Goal: Transaction & Acquisition: Book appointment/travel/reservation

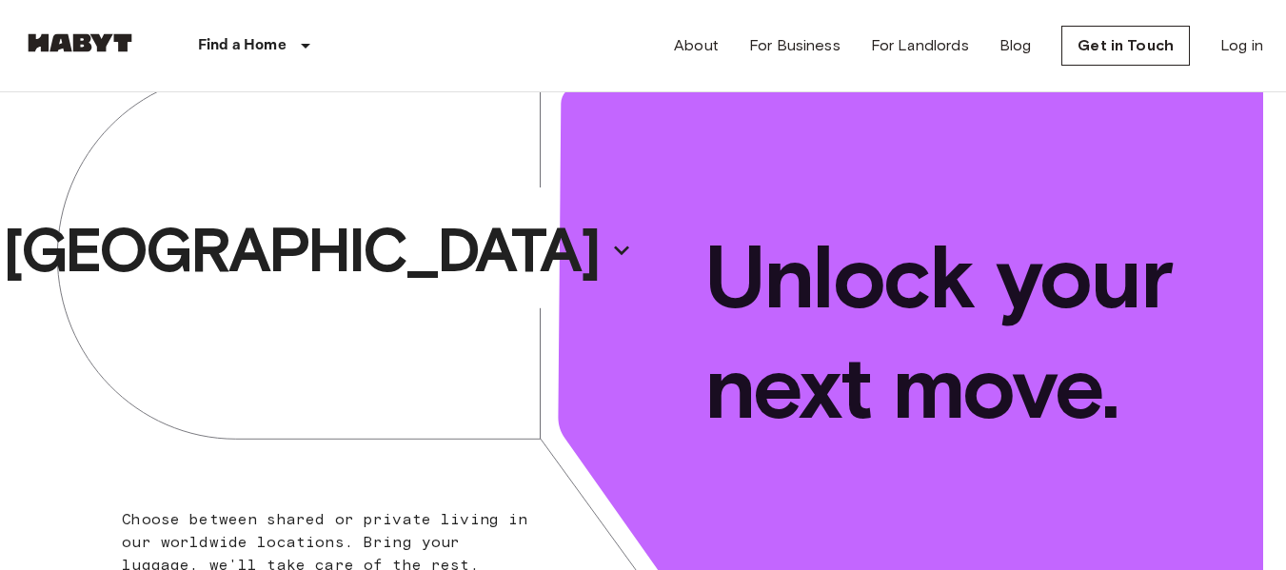
scroll to position [45, 0]
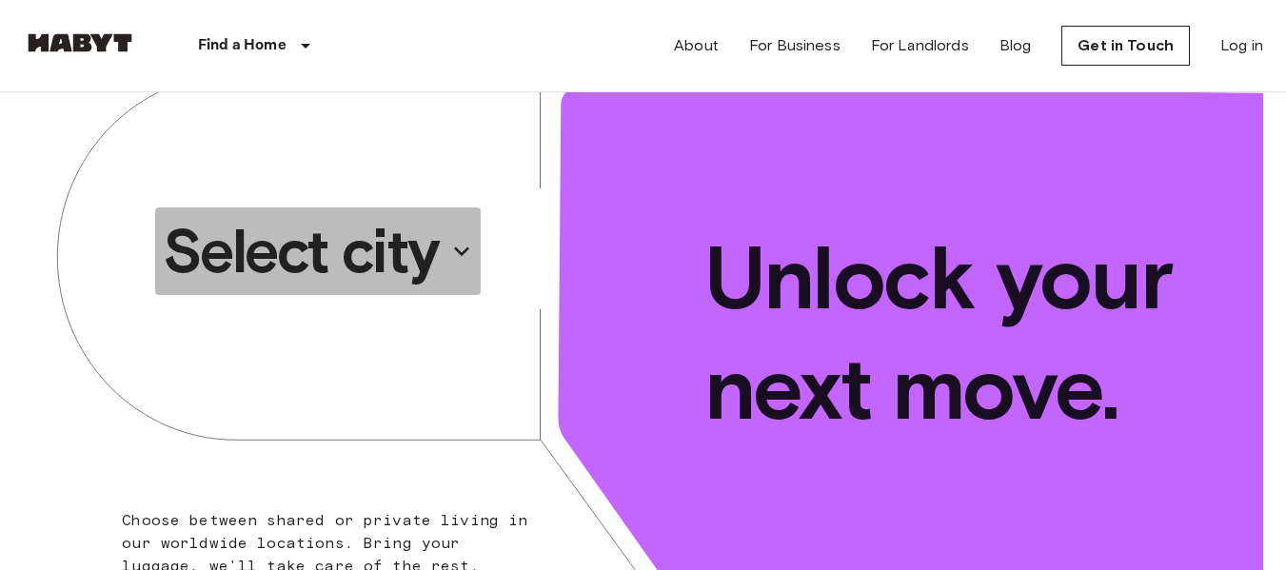
click at [392, 258] on p "Select city" at bounding box center [301, 251] width 276 height 76
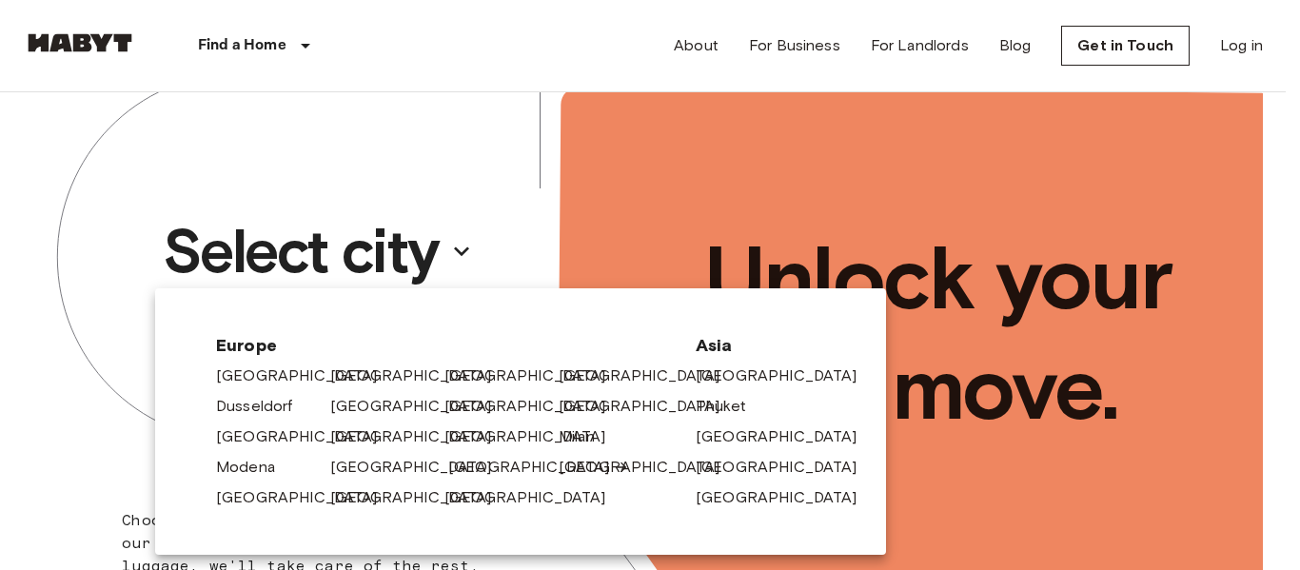
click at [472, 474] on link "[GEOGRAPHIC_DATA]" at bounding box center [538, 467] width 181 height 23
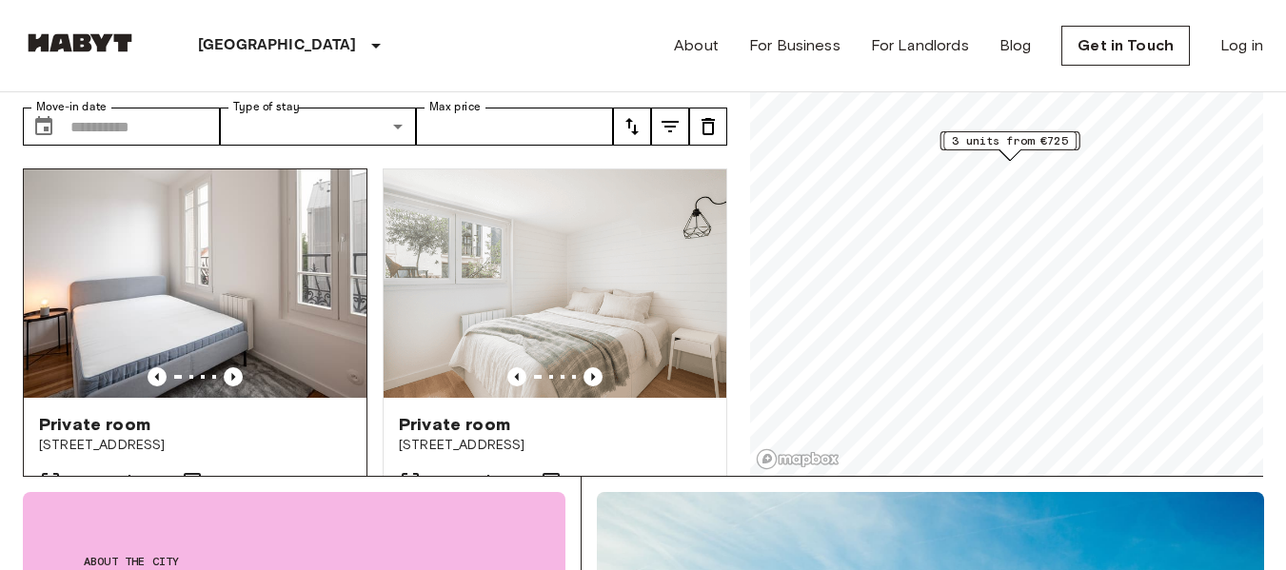
scroll to position [82, 0]
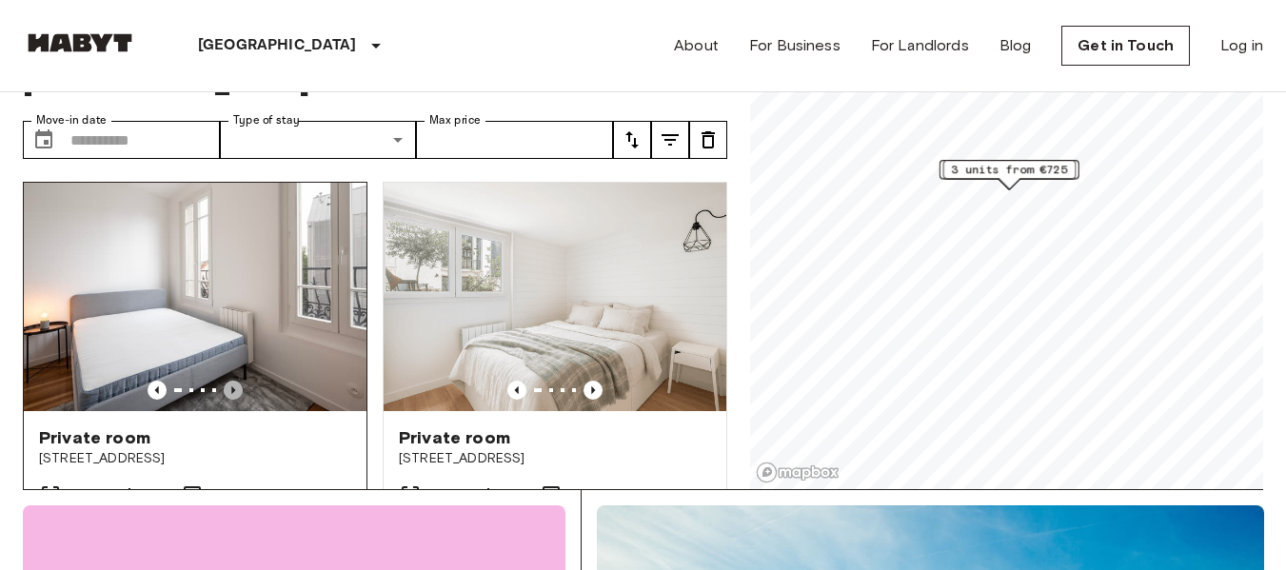
click at [231, 386] on icon "Previous image" at bounding box center [233, 390] width 4 height 8
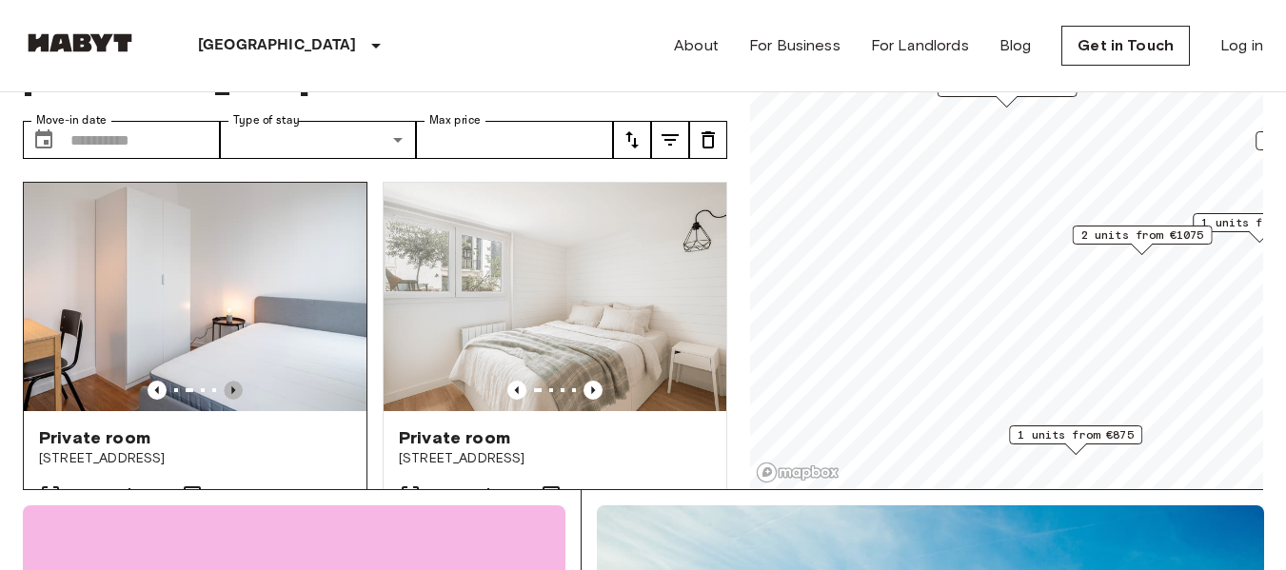
click at [231, 386] on icon "Previous image" at bounding box center [233, 390] width 4 height 8
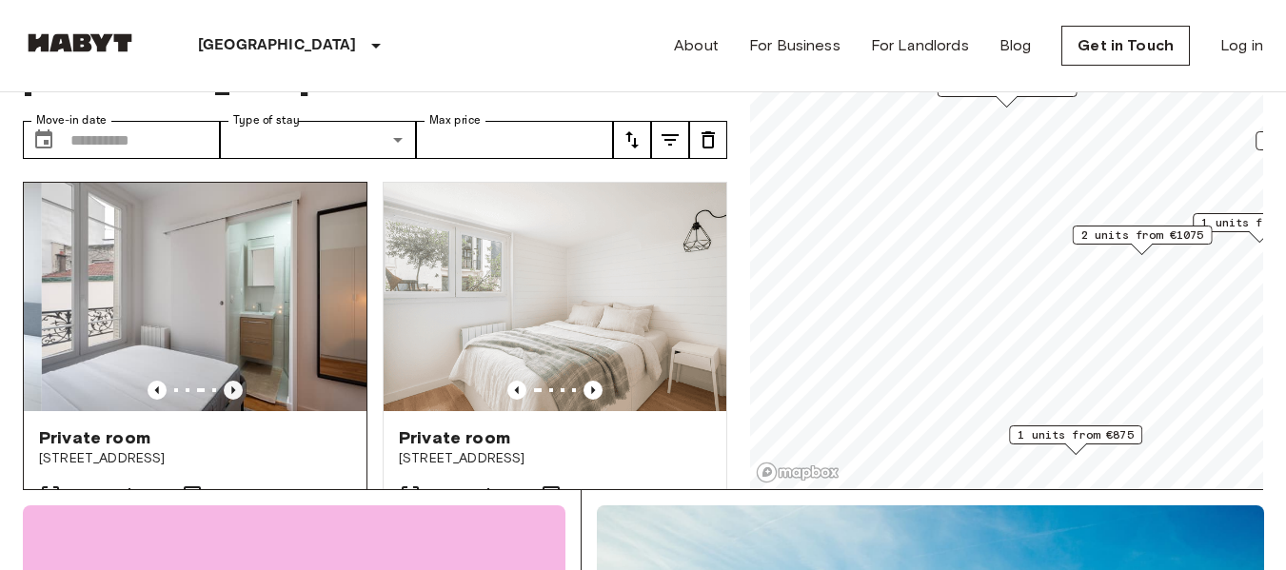
click at [231, 386] on icon "Previous image" at bounding box center [233, 390] width 4 height 8
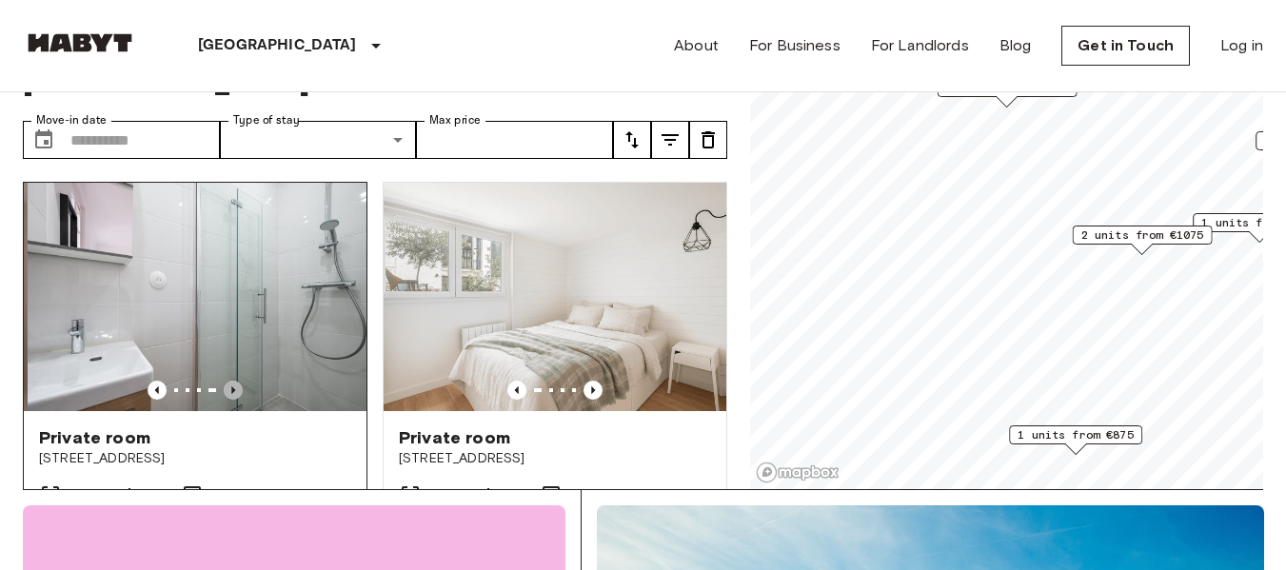
click at [231, 386] on icon "Previous image" at bounding box center [233, 390] width 4 height 8
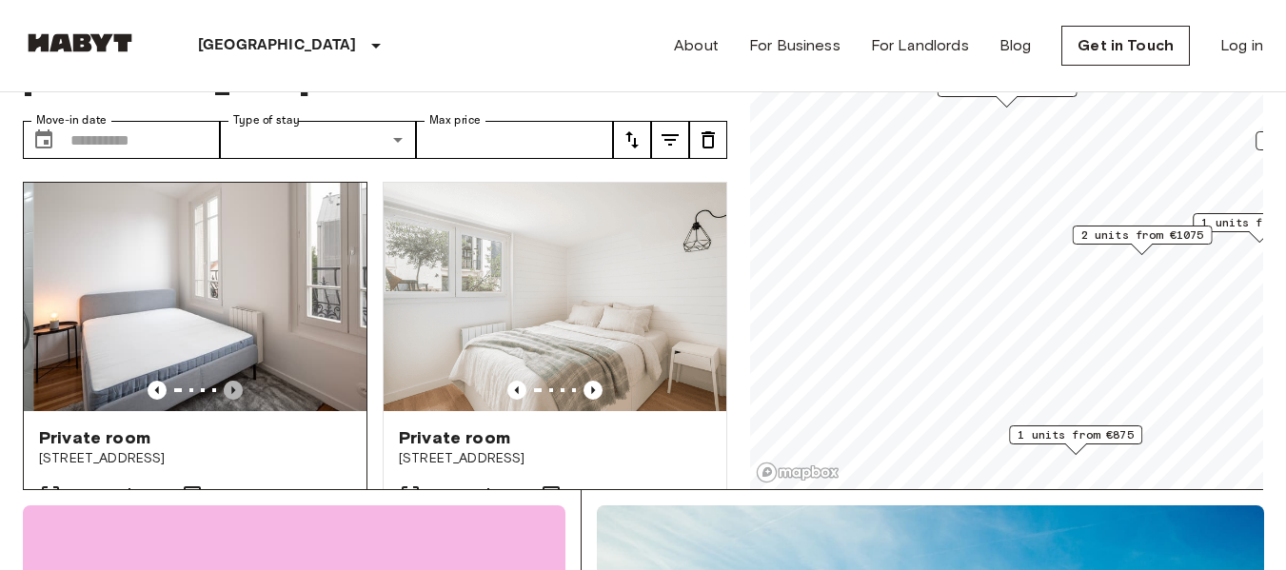
click at [231, 386] on icon "Previous image" at bounding box center [233, 390] width 4 height 8
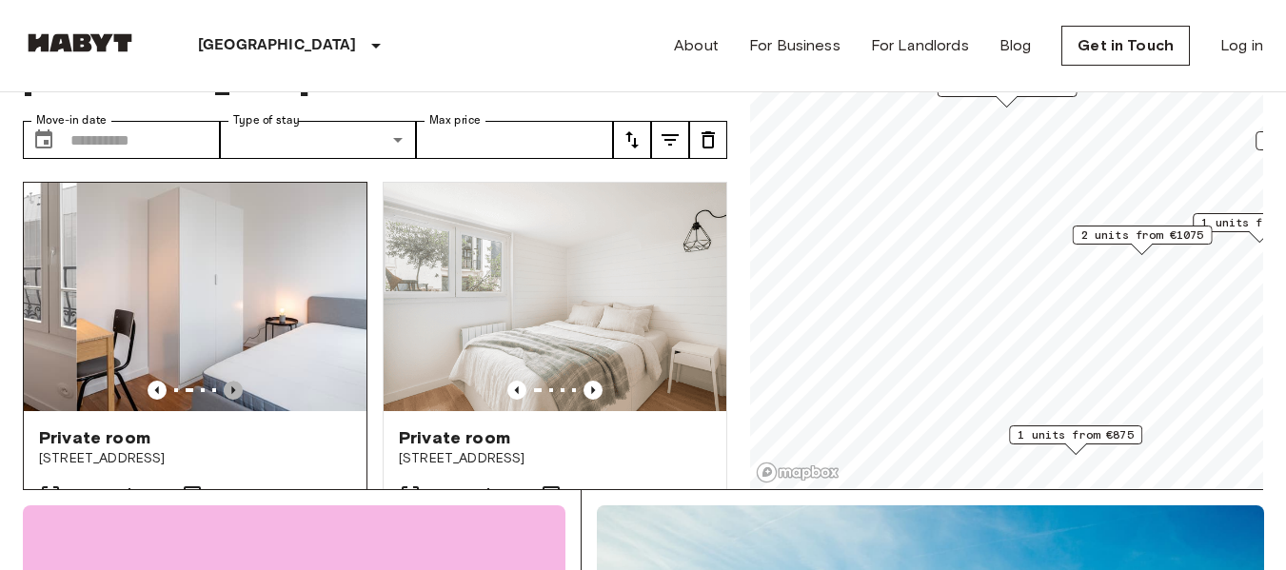
click at [231, 386] on icon "Previous image" at bounding box center [233, 390] width 4 height 8
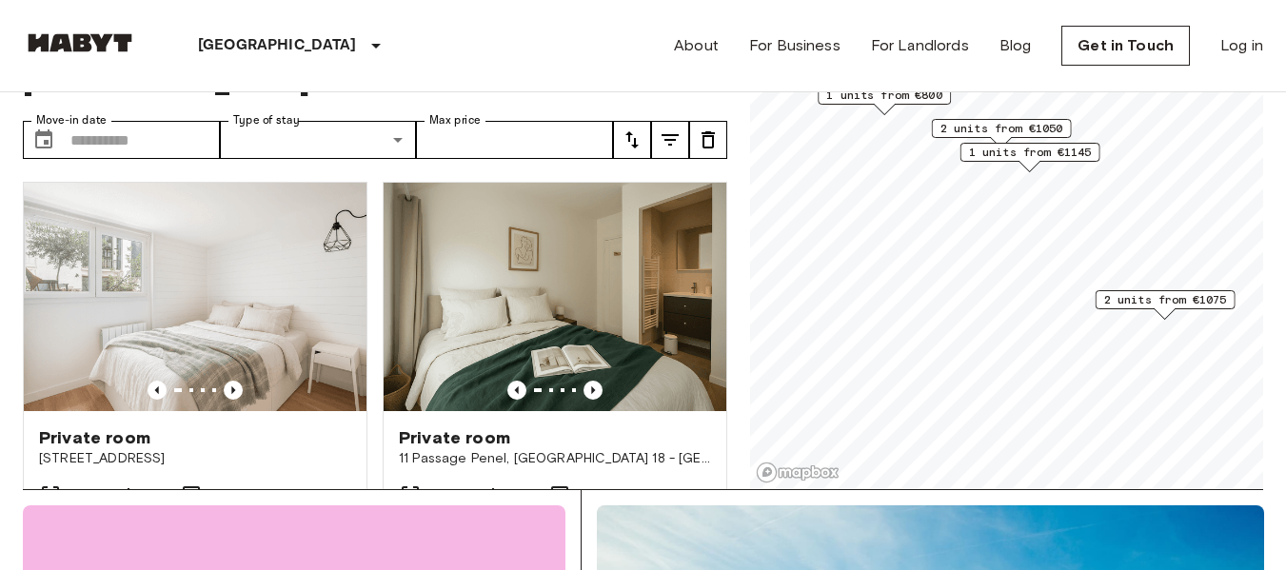
click at [1018, 154] on span "1 units from €1145" at bounding box center [1030, 152] width 123 height 17
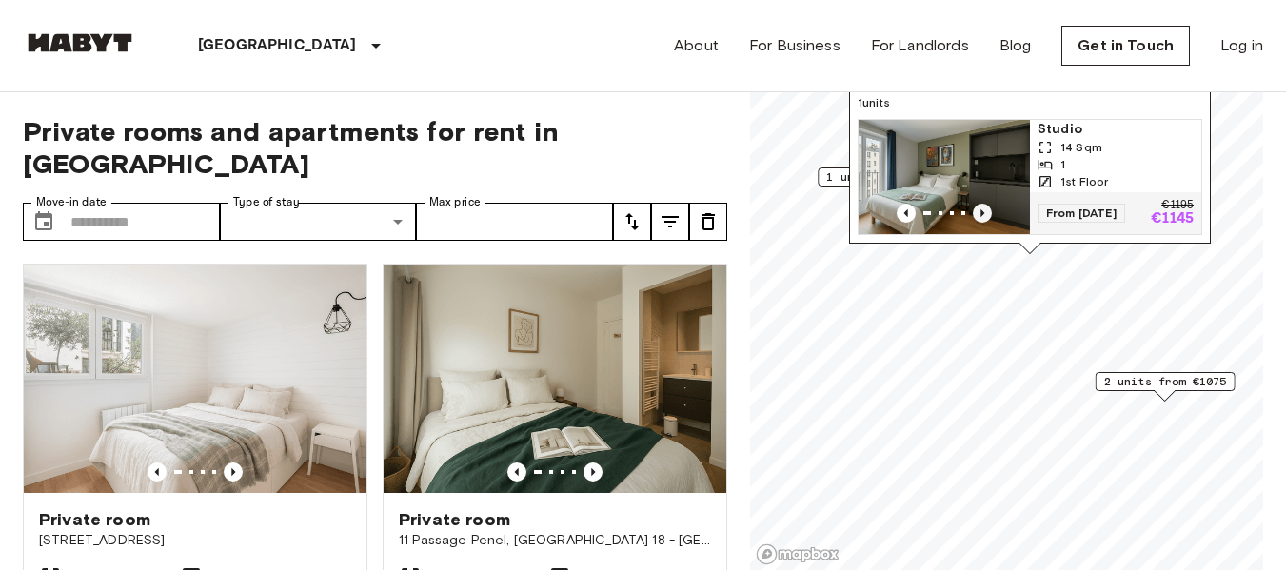
click at [980, 204] on icon "Previous image" at bounding box center [982, 213] width 19 height 19
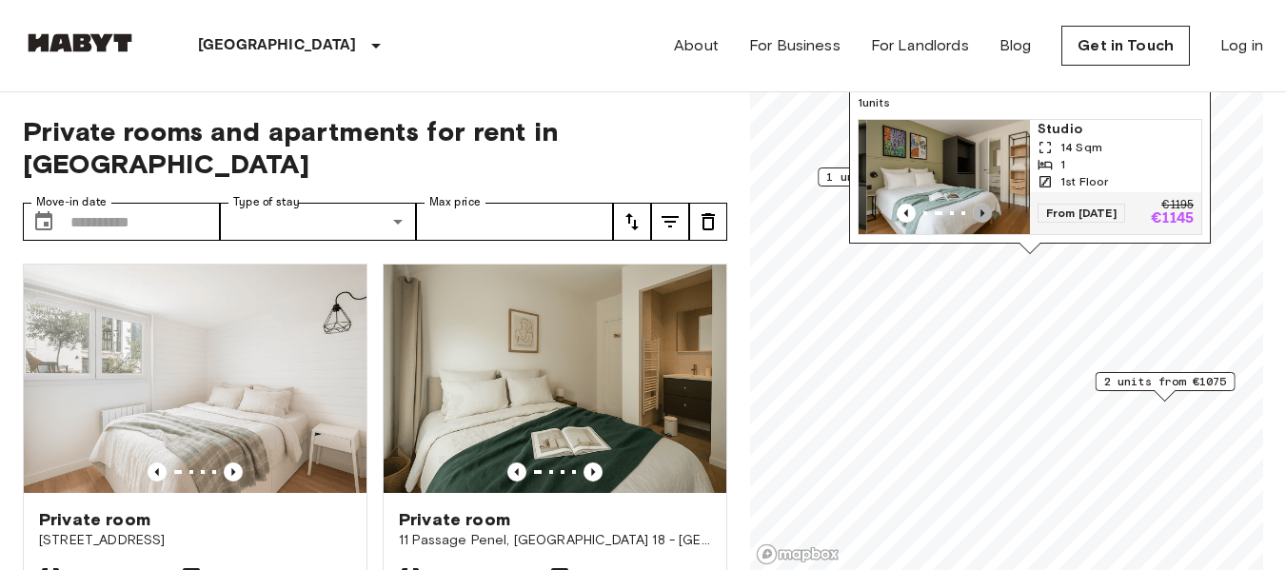
click at [980, 204] on icon "Previous image" at bounding box center [982, 213] width 19 height 19
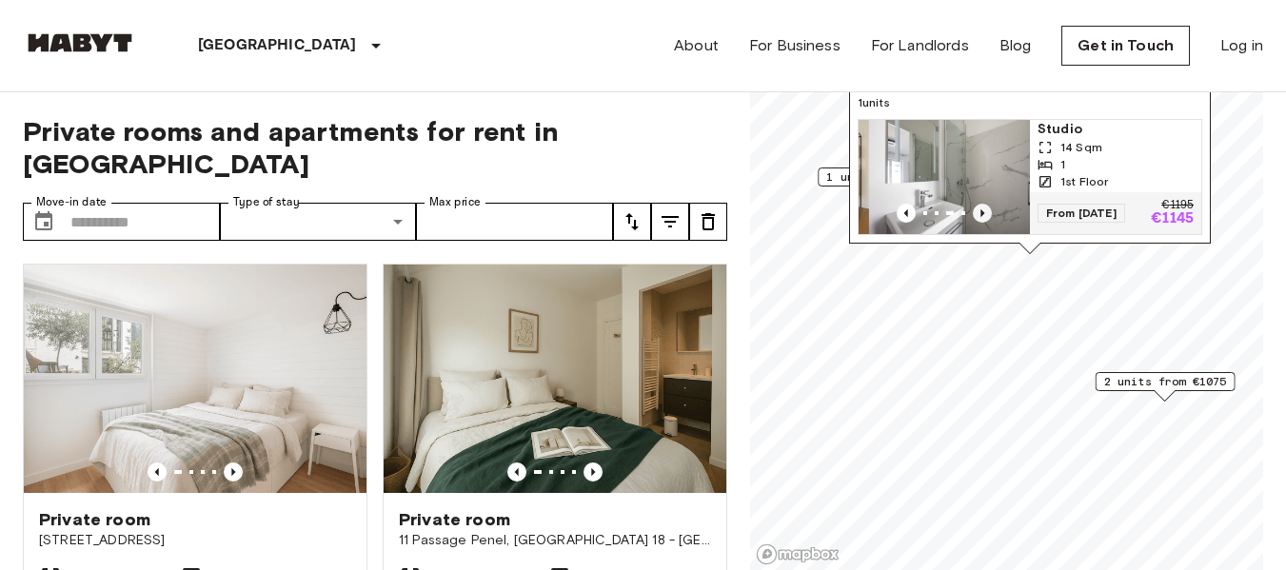
click at [980, 204] on icon "Previous image" at bounding box center [982, 213] width 19 height 19
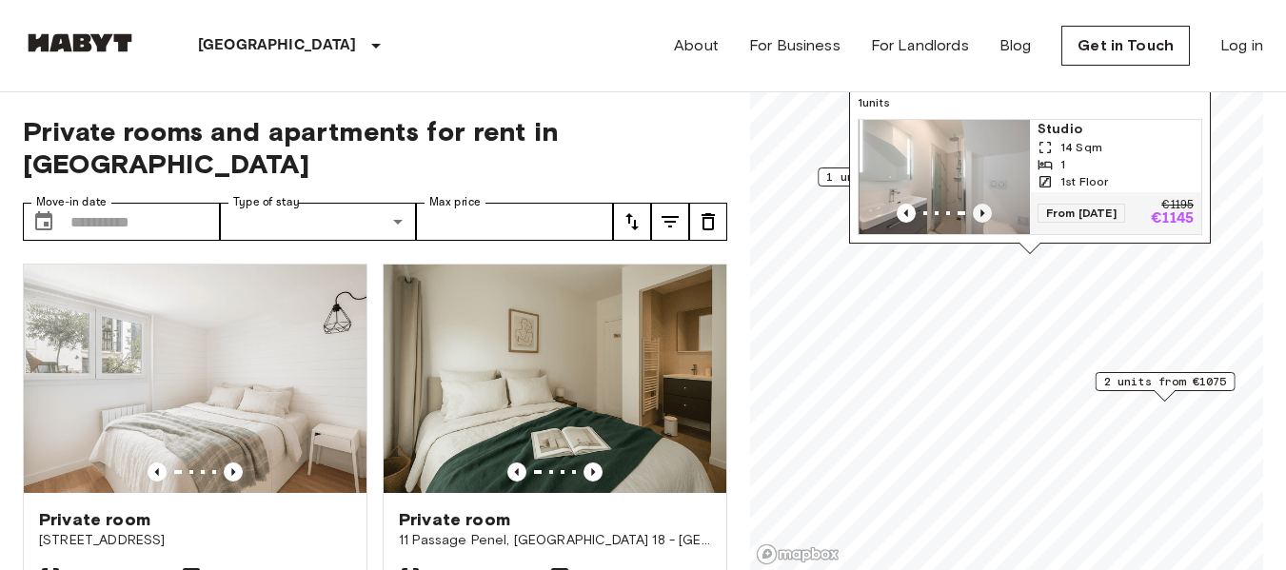
click at [980, 209] on icon "Previous image" at bounding box center [982, 213] width 4 height 8
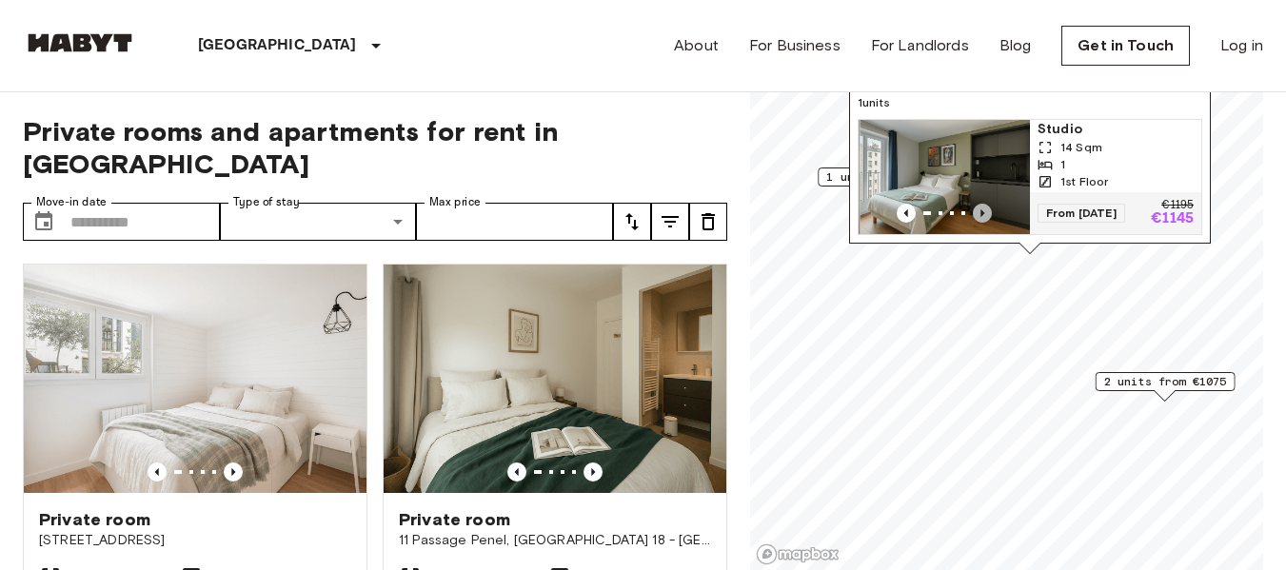
click at [980, 209] on icon "Previous image" at bounding box center [982, 213] width 4 height 8
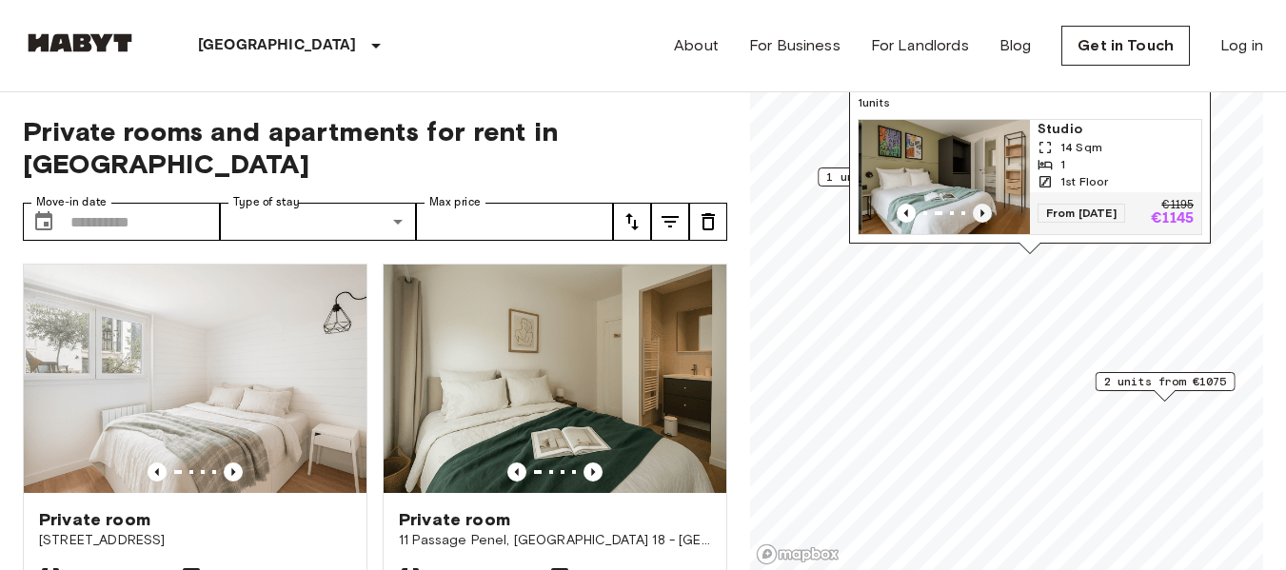
click at [980, 209] on icon "Previous image" at bounding box center [982, 213] width 4 height 8
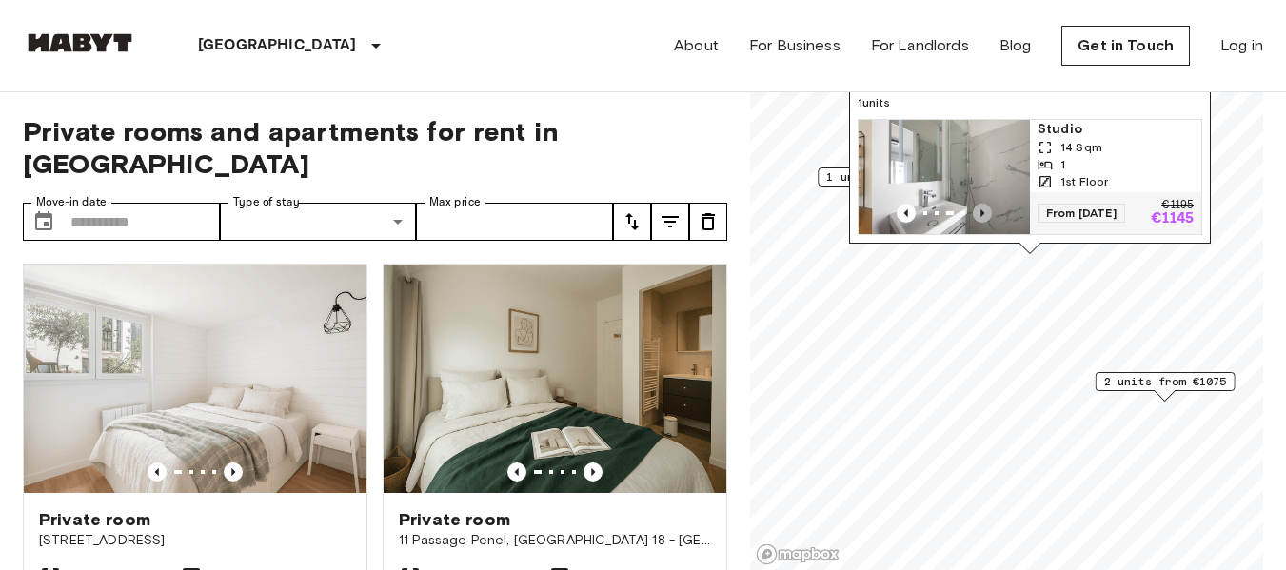
click at [980, 209] on icon "Previous image" at bounding box center [982, 213] width 4 height 8
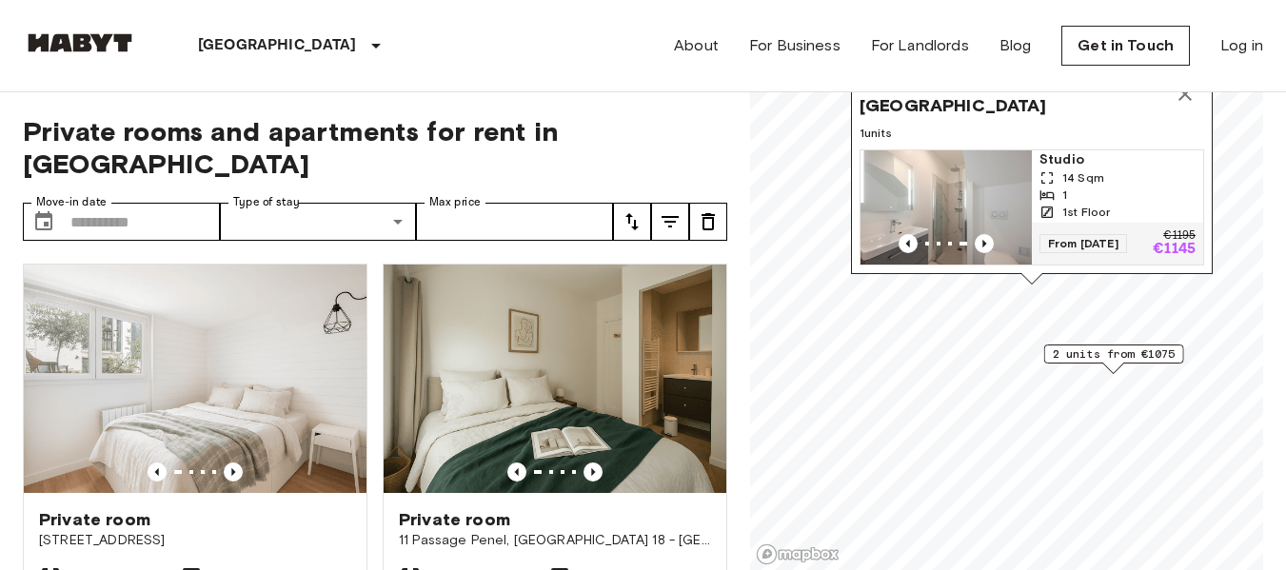
click at [741, 394] on div "Private rooms and apartments for rent in Paris Move-in date ​ Move-in date Type…" at bounding box center [643, 331] width 1240 height 479
click at [1114, 352] on span "2 units from €1075" at bounding box center [1114, 354] width 123 height 17
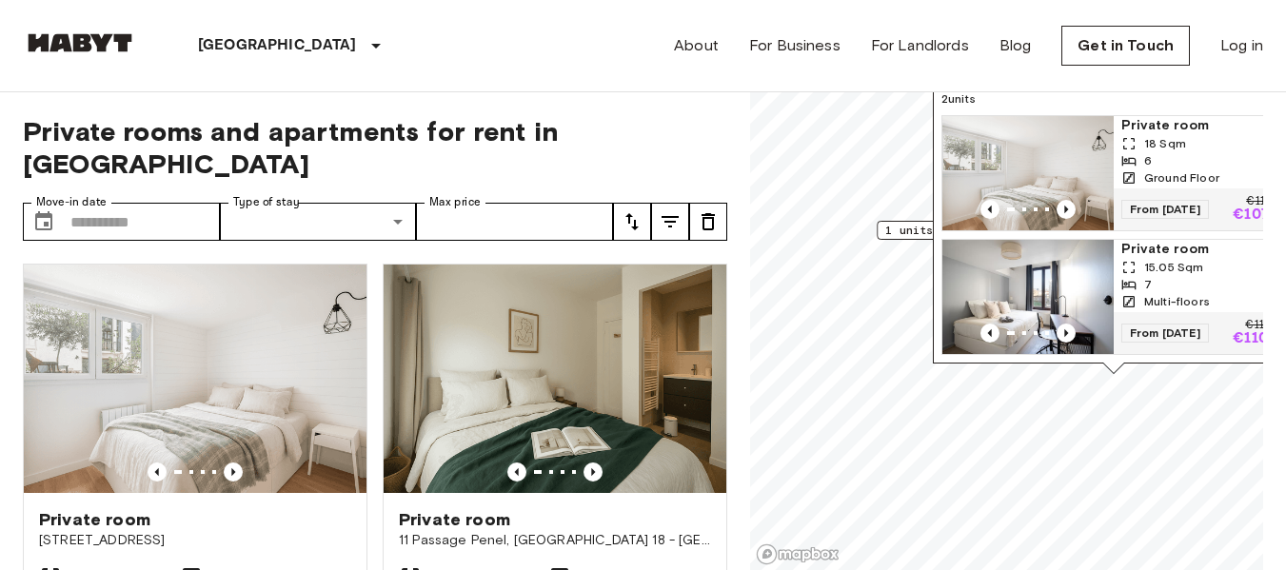
click at [919, 232] on span "1 units from €800" at bounding box center [943, 230] width 116 height 17
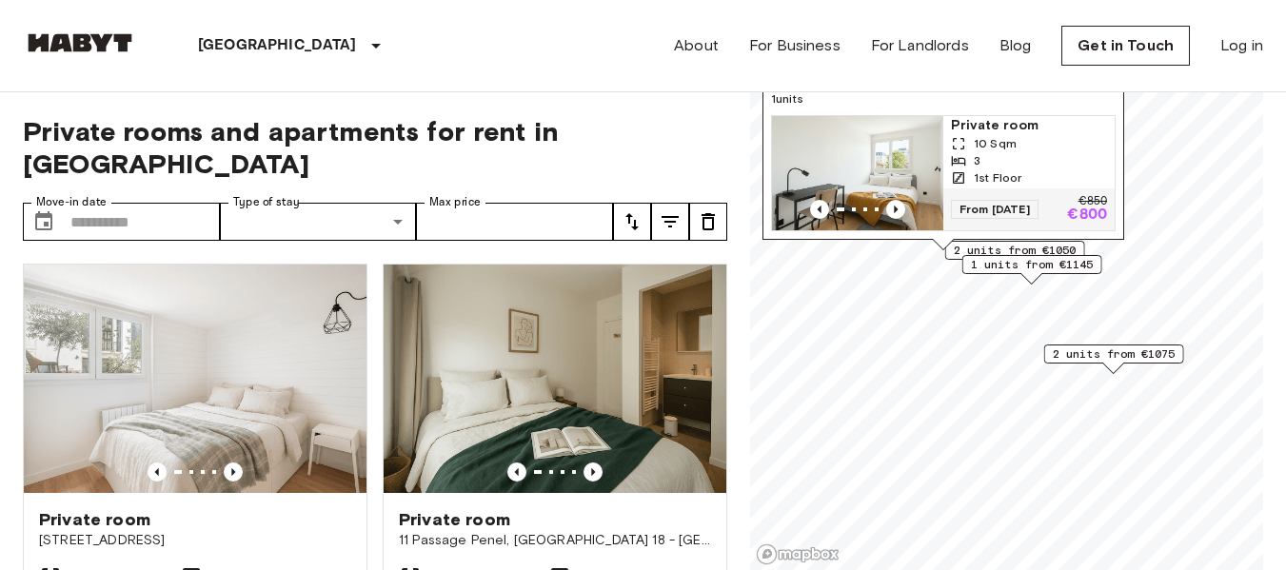
click at [1037, 271] on span "1 units from €1145" at bounding box center [1032, 264] width 123 height 17
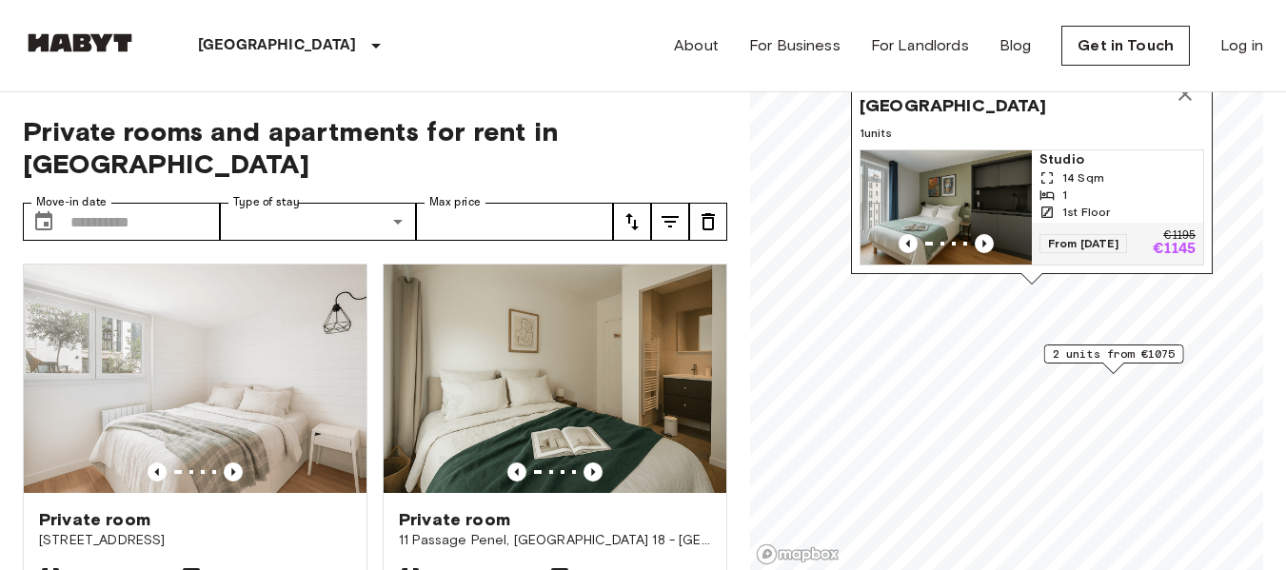
click at [1096, 357] on span "2 units from €1075" at bounding box center [1114, 354] width 123 height 17
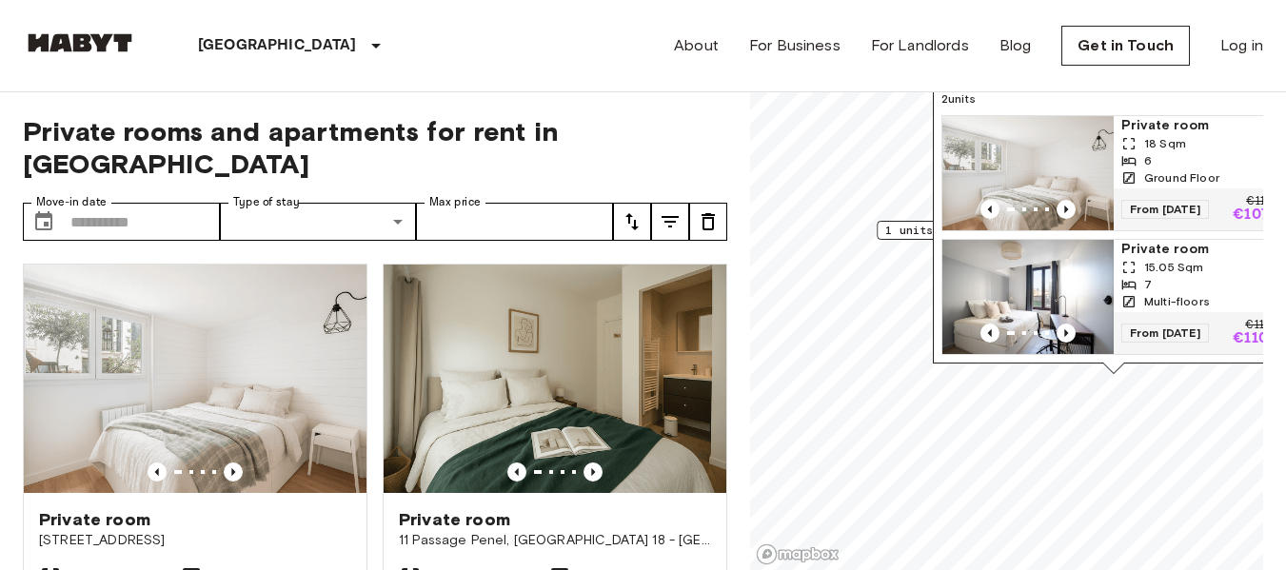
click at [1079, 138] on img "Map marker" at bounding box center [1027, 173] width 171 height 114
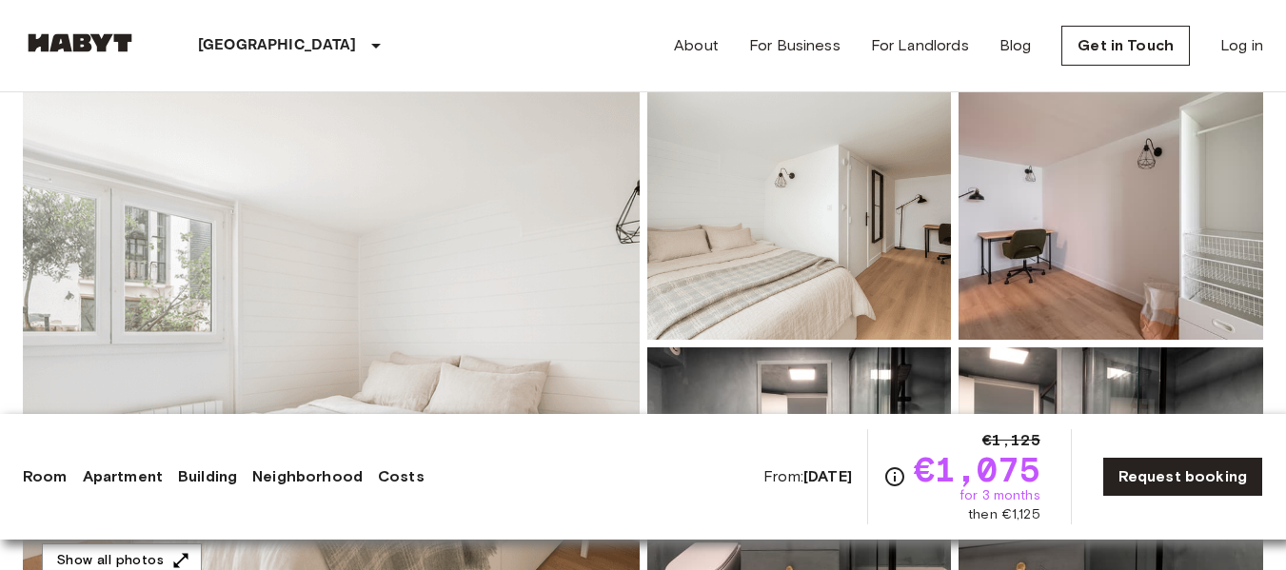
scroll to position [155, 0]
